Goal: Task Accomplishment & Management: Complete application form

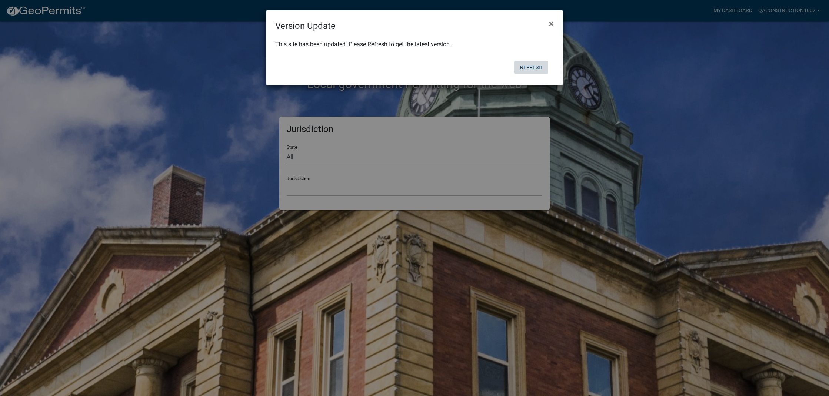
click at [528, 67] on button "Refresh" at bounding box center [531, 67] width 34 height 13
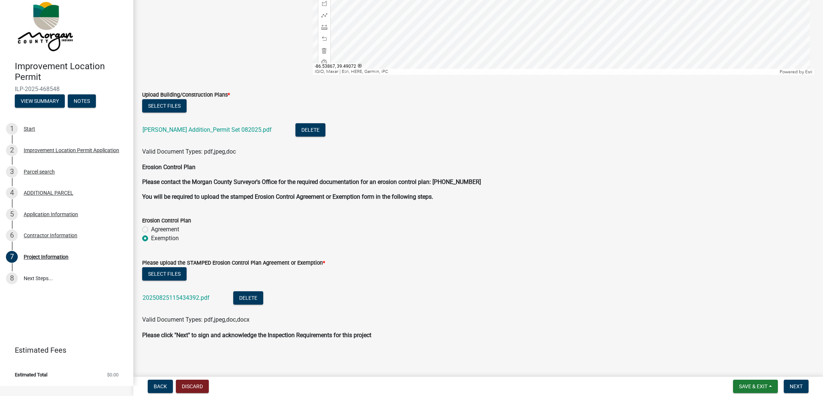
scroll to position [9, 0]
click at [794, 383] on button "Next" at bounding box center [796, 386] width 25 height 13
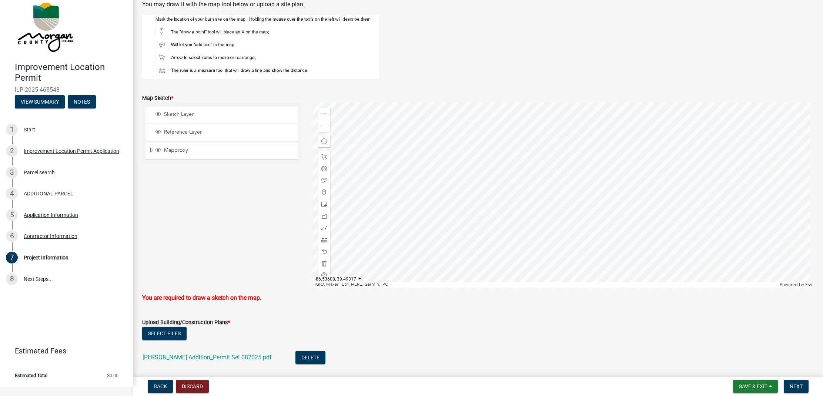
scroll to position [1212, 0]
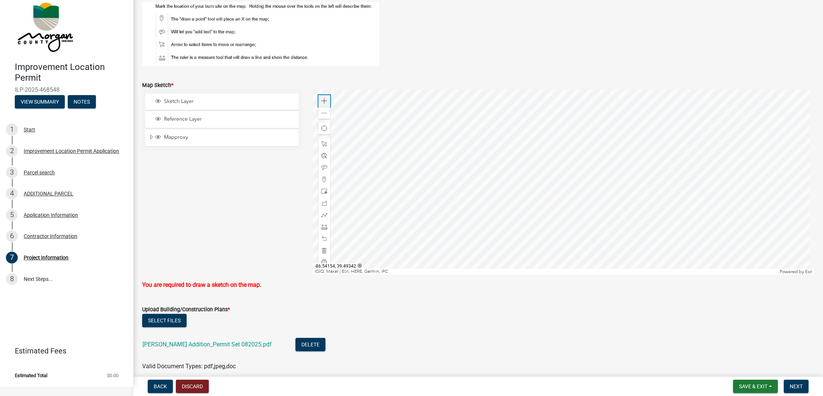
click at [319, 104] on div "Zoom in" at bounding box center [324, 101] width 12 height 12
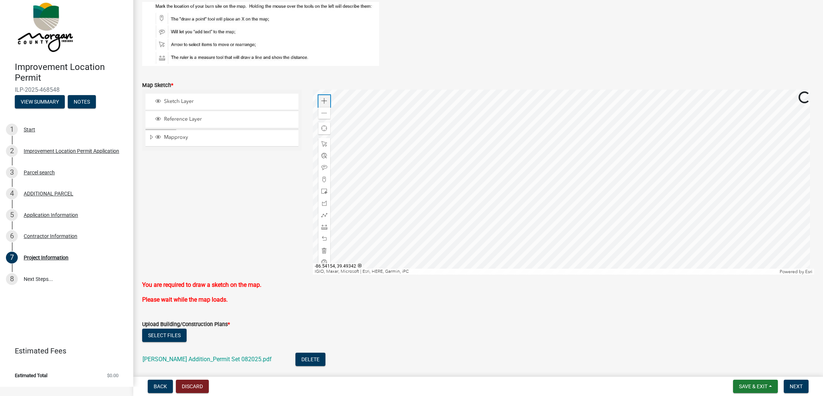
click at [319, 103] on div "Zoom in" at bounding box center [324, 101] width 12 height 12
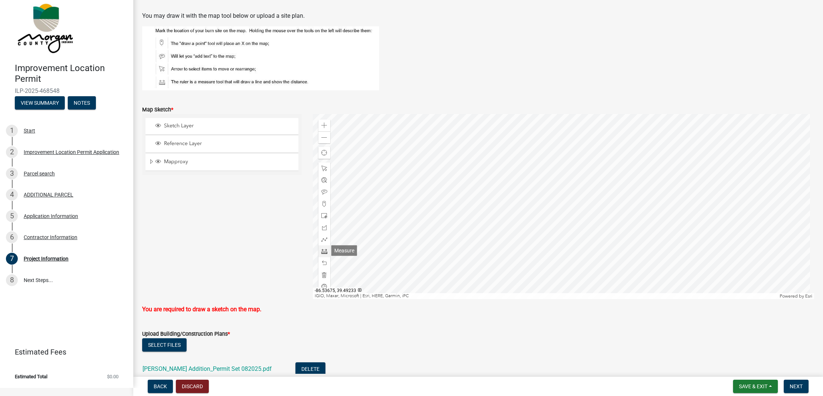
scroll to position [1188, 0]
click at [322, 251] on span at bounding box center [324, 250] width 6 height 6
click at [319, 276] on div at bounding box center [324, 274] width 12 height 12
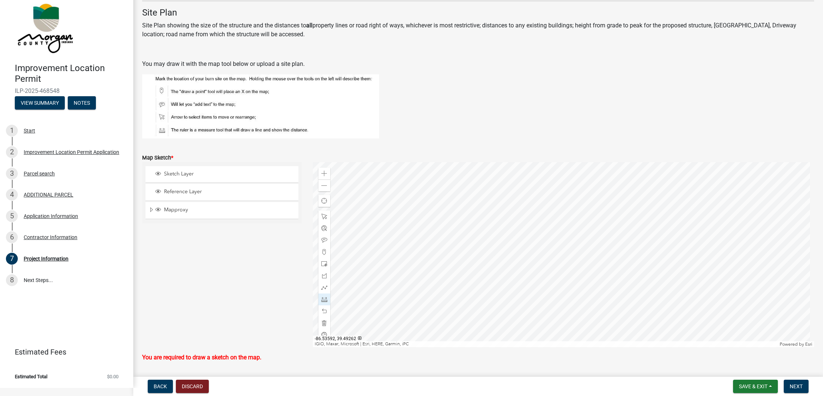
scroll to position [1151, 0]
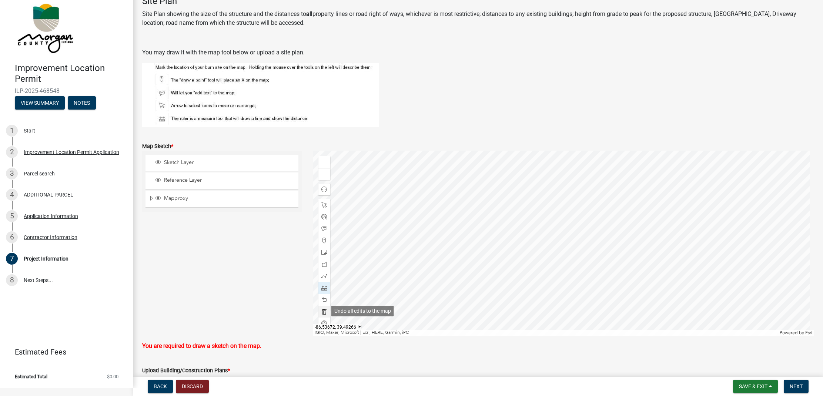
click at [321, 309] on span at bounding box center [324, 312] width 6 height 6
click at [322, 288] on span at bounding box center [324, 288] width 6 height 6
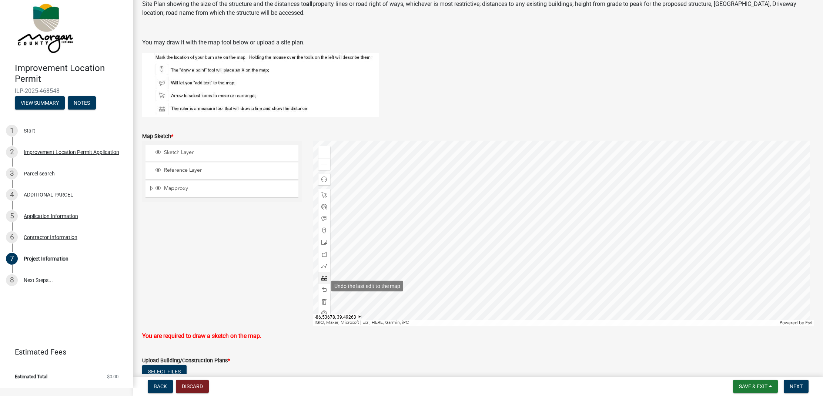
scroll to position [1158, 0]
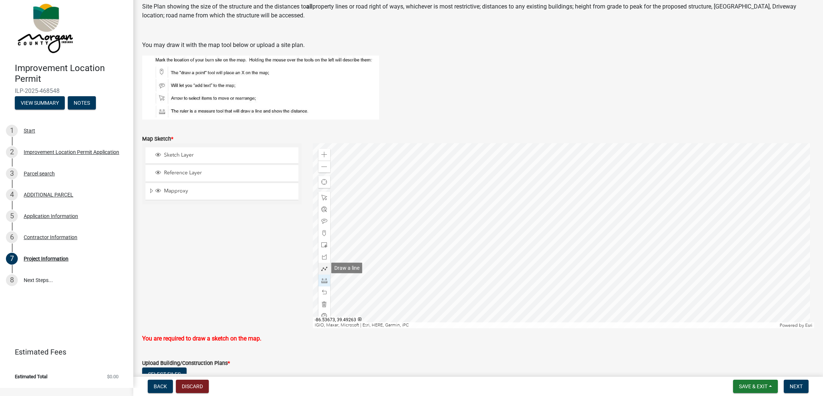
click at [324, 268] on span at bounding box center [324, 269] width 6 height 6
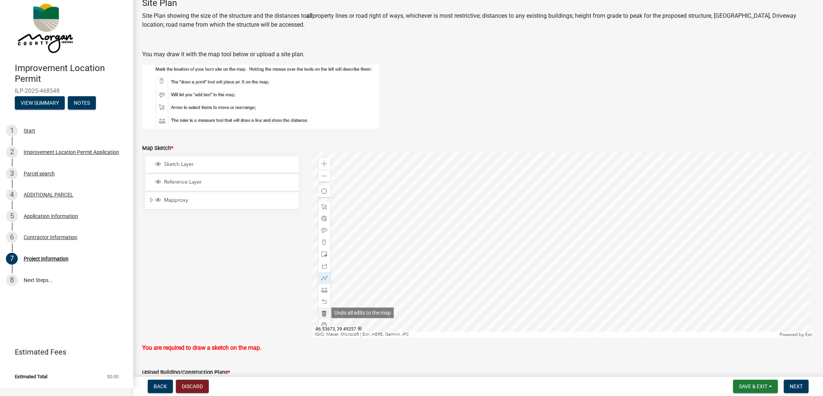
click at [321, 312] on span at bounding box center [324, 314] width 6 height 6
click at [321, 231] on span at bounding box center [324, 231] width 6 height 6
click at [324, 303] on span at bounding box center [324, 302] width 6 height 6
click at [322, 286] on div at bounding box center [324, 290] width 12 height 12
click at [324, 314] on span at bounding box center [324, 314] width 6 height 6
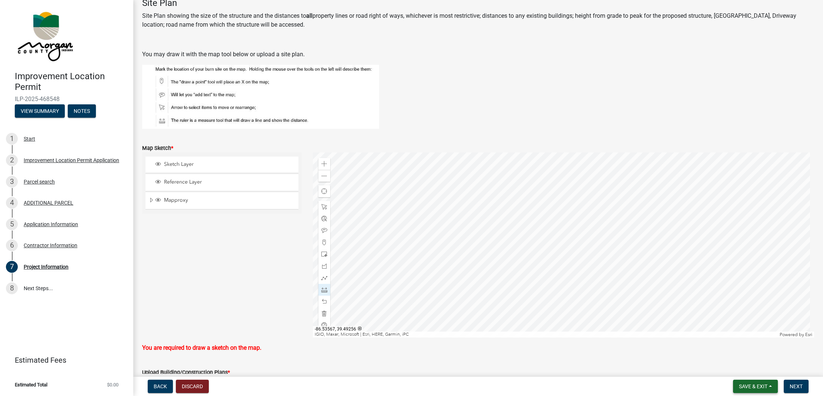
scroll to position [0, 0]
click at [793, 388] on span "Next" at bounding box center [796, 387] width 13 height 6
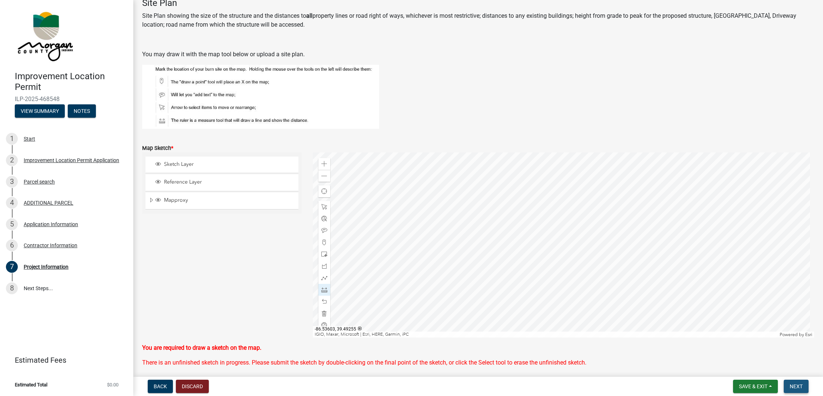
click at [803, 388] on button "Next" at bounding box center [796, 386] width 25 height 13
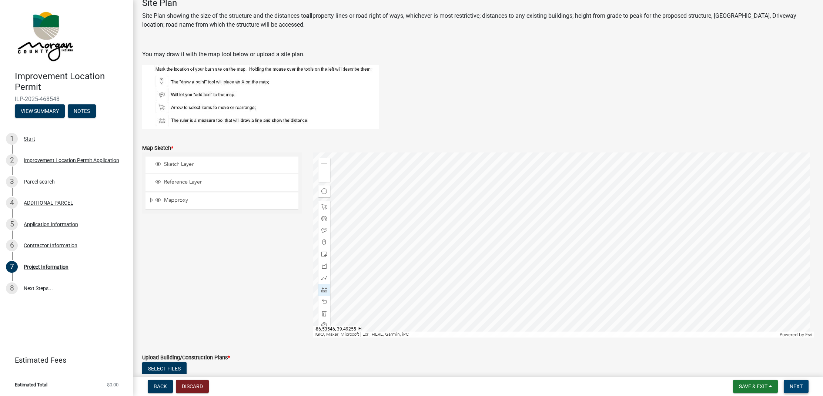
click at [794, 382] on button "Next" at bounding box center [796, 386] width 25 height 13
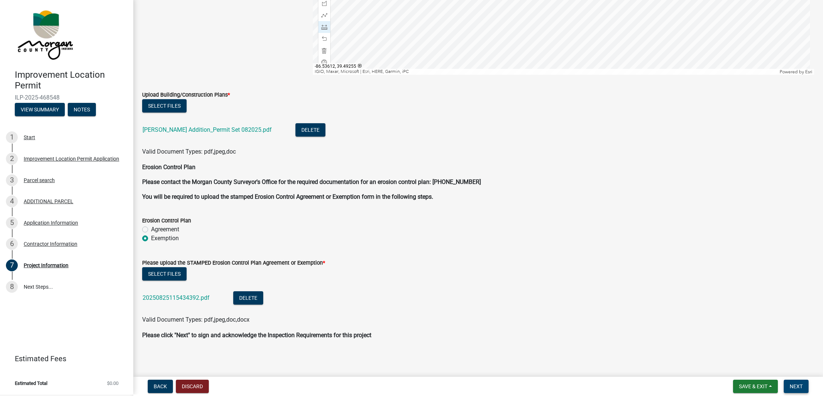
scroll to position [1, 0]
click at [796, 384] on span "Next" at bounding box center [796, 387] width 13 height 6
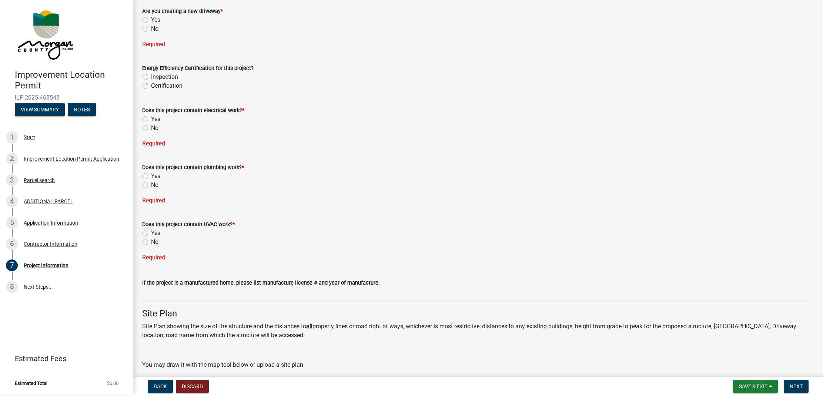
scroll to position [840, 0]
click at [151, 240] on label "No" at bounding box center [154, 240] width 7 height 9
click at [151, 240] on input "No" at bounding box center [153, 238] width 5 height 5
radio input "true"
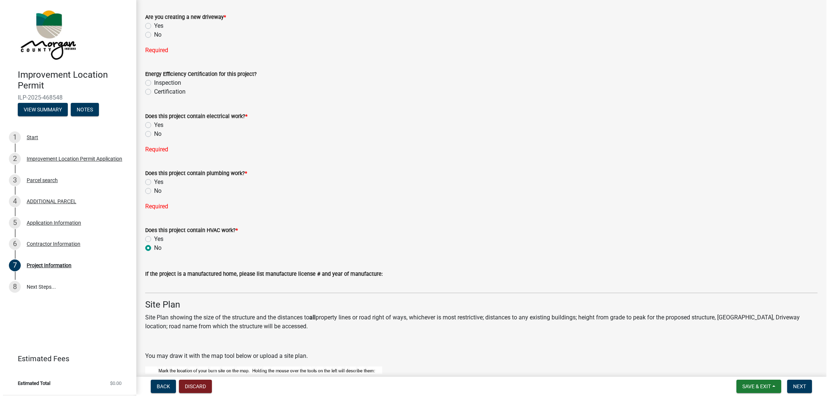
scroll to position [827, 0]
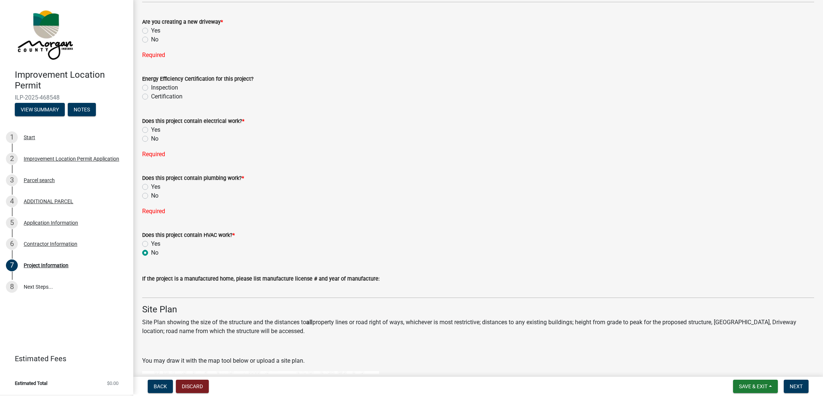
click at [151, 184] on label "Yes" at bounding box center [155, 187] width 9 height 9
click at [151, 184] on input "Yes" at bounding box center [153, 185] width 5 height 5
radio input "true"
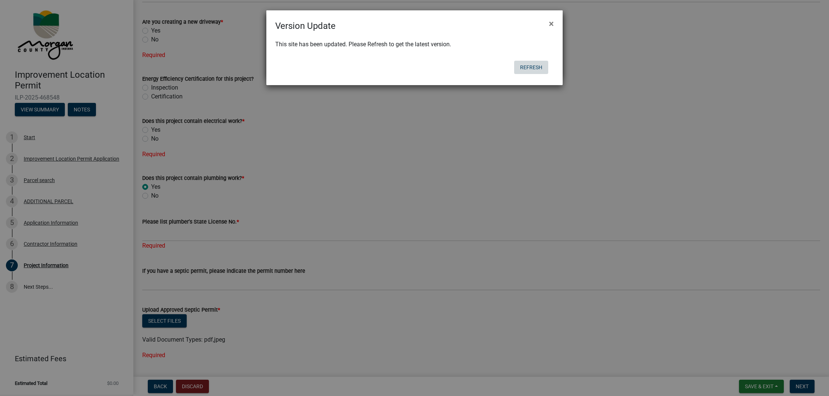
click at [533, 67] on button "Refresh" at bounding box center [531, 67] width 34 height 13
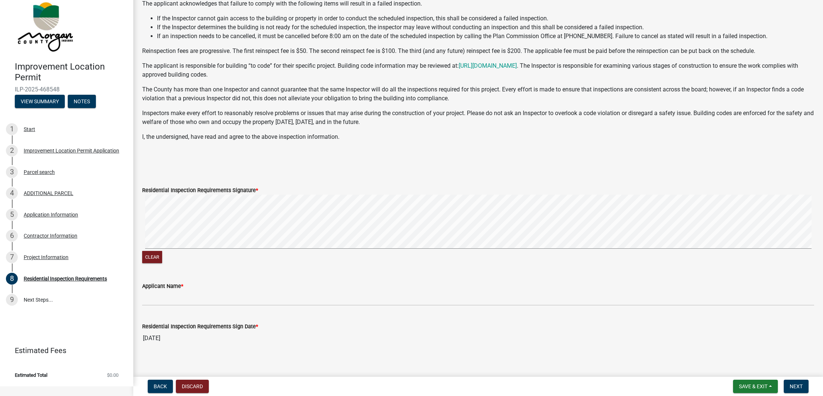
scroll to position [9, 0]
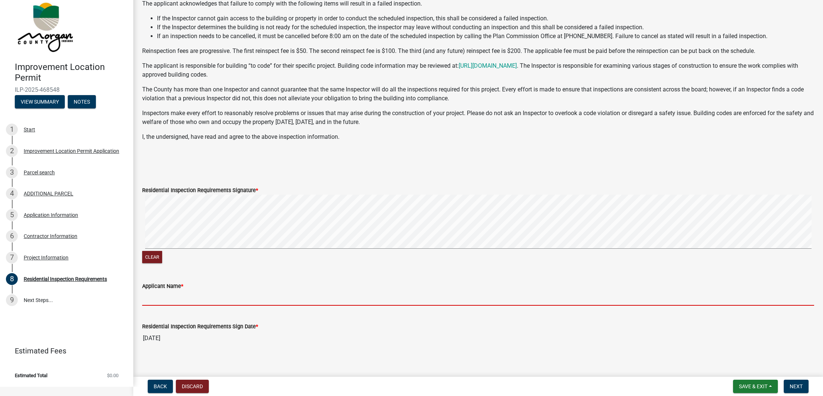
click at [243, 298] on input "Applicant Name *" at bounding box center [478, 298] width 672 height 15
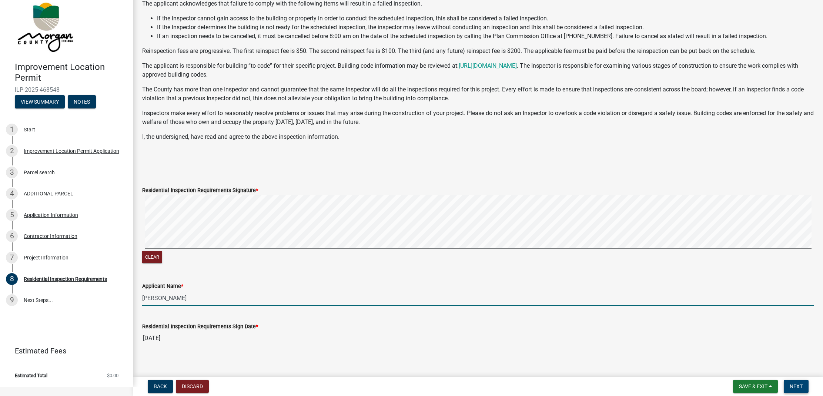
type input "William Ashcraft"
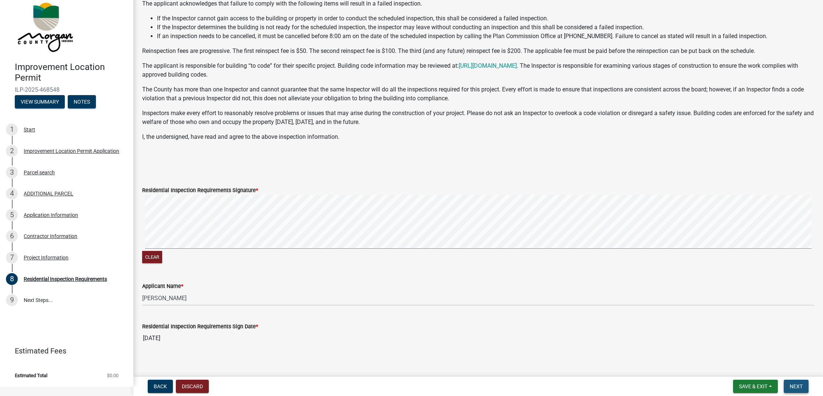
click at [804, 384] on button "Next" at bounding box center [796, 386] width 25 height 13
click at [597, 251] on div "Clear" at bounding box center [478, 230] width 672 height 70
click at [803, 385] on button "Next" at bounding box center [796, 386] width 25 height 13
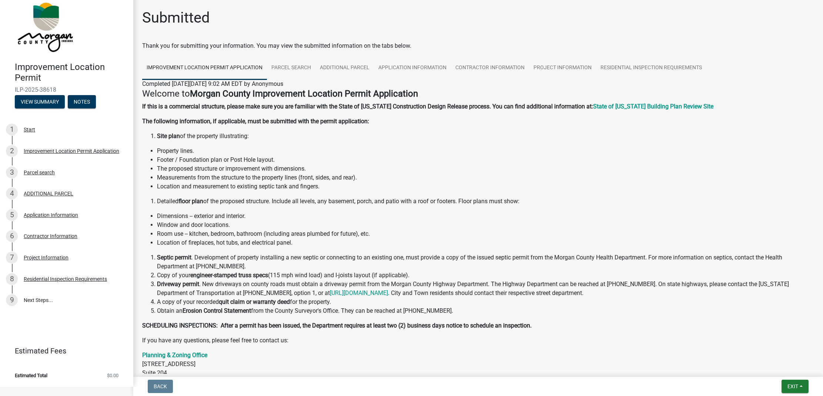
scroll to position [0, 0]
